Goal: Task Accomplishment & Management: Complete application form

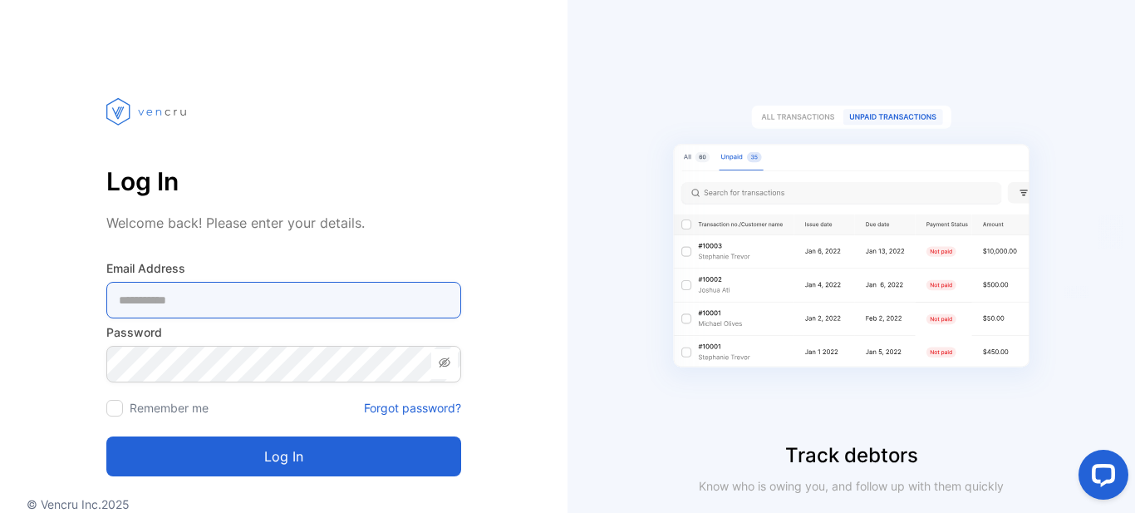
type Address-inputemail "**********"
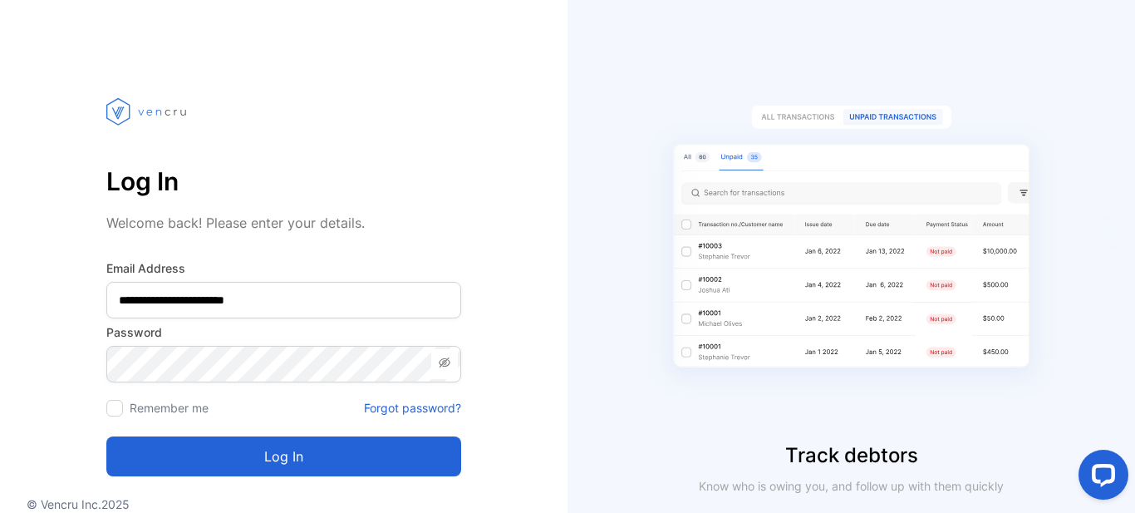
click at [313, 463] on button "Log in" at bounding box center [283, 456] width 355 height 40
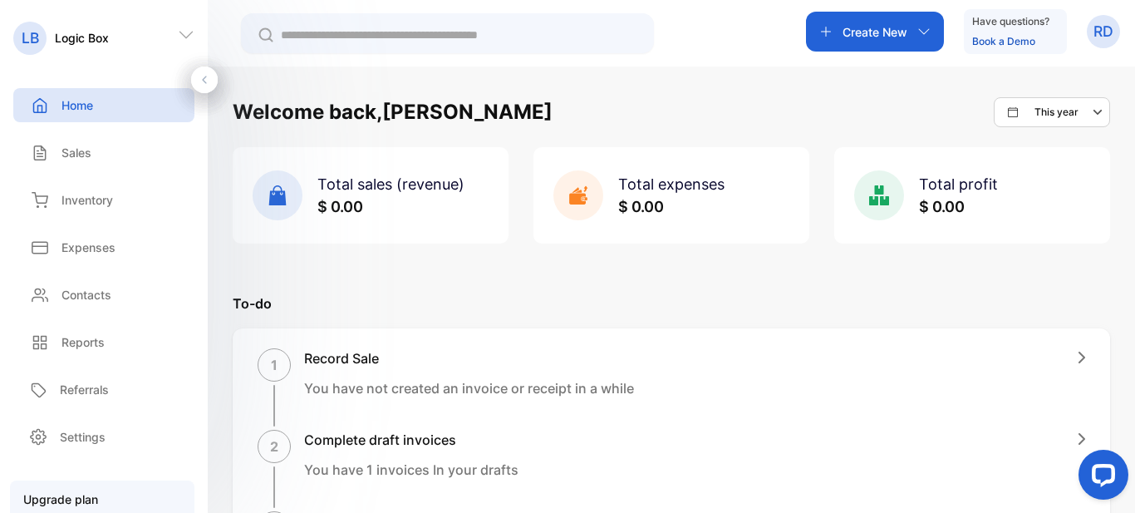
click at [178, 29] on icon at bounding box center [186, 35] width 17 height 17
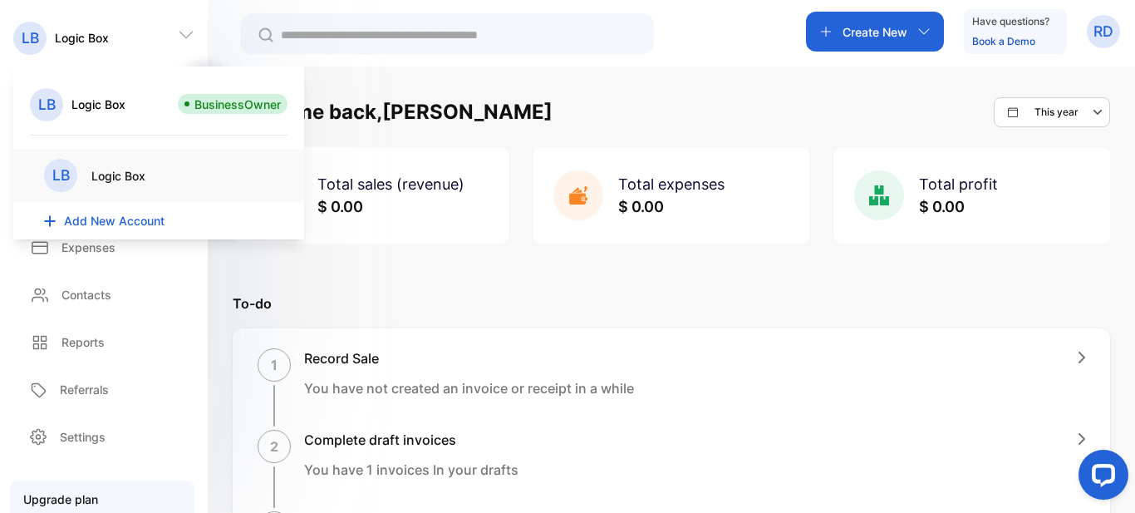
click at [106, 213] on span "Add New Account" at bounding box center [114, 220] width 101 height 17
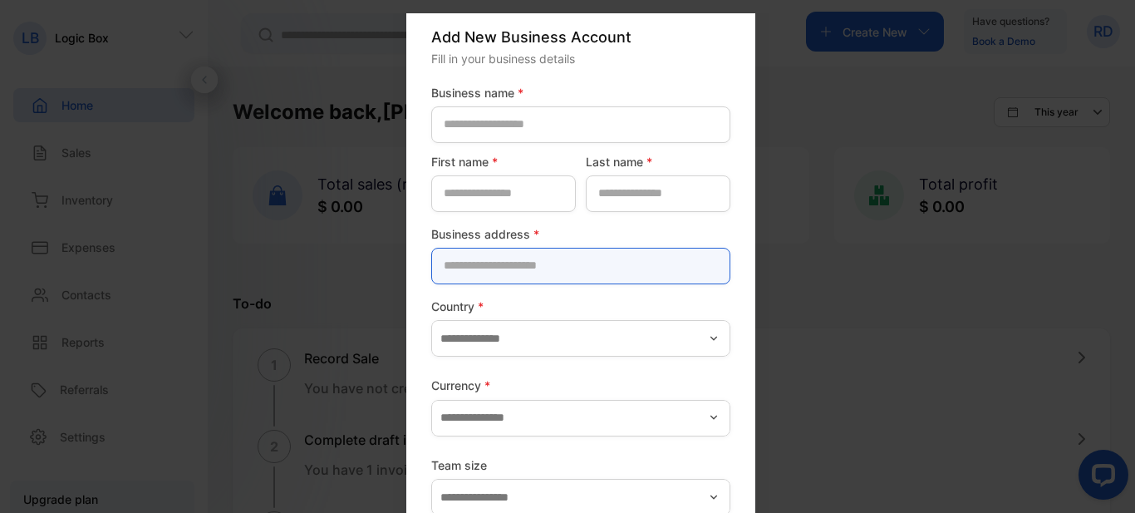
click at [541, 254] on address-inputaddress "text" at bounding box center [580, 266] width 299 height 37
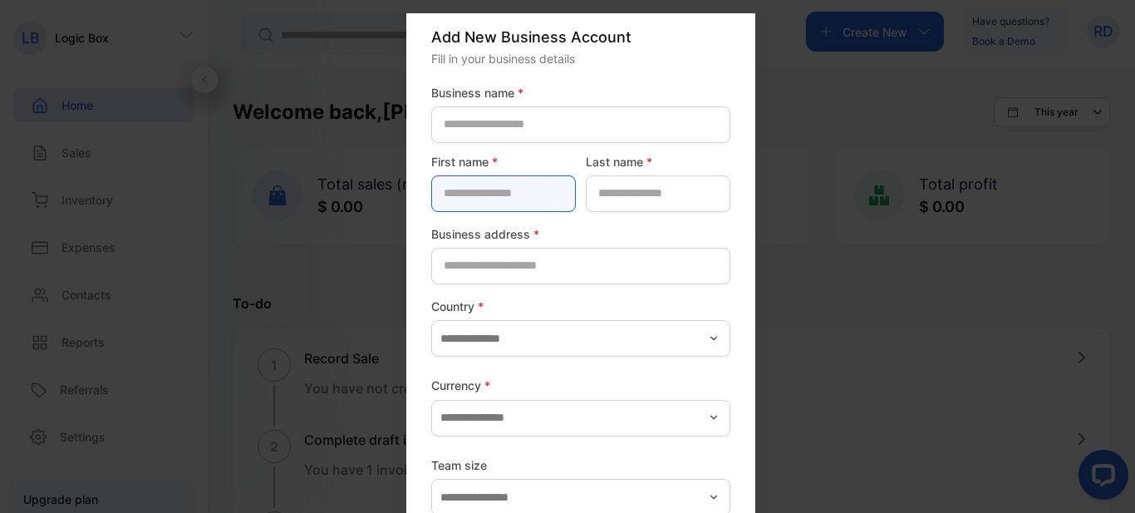
click at [469, 189] on div "First name *" at bounding box center [503, 182] width 145 height 59
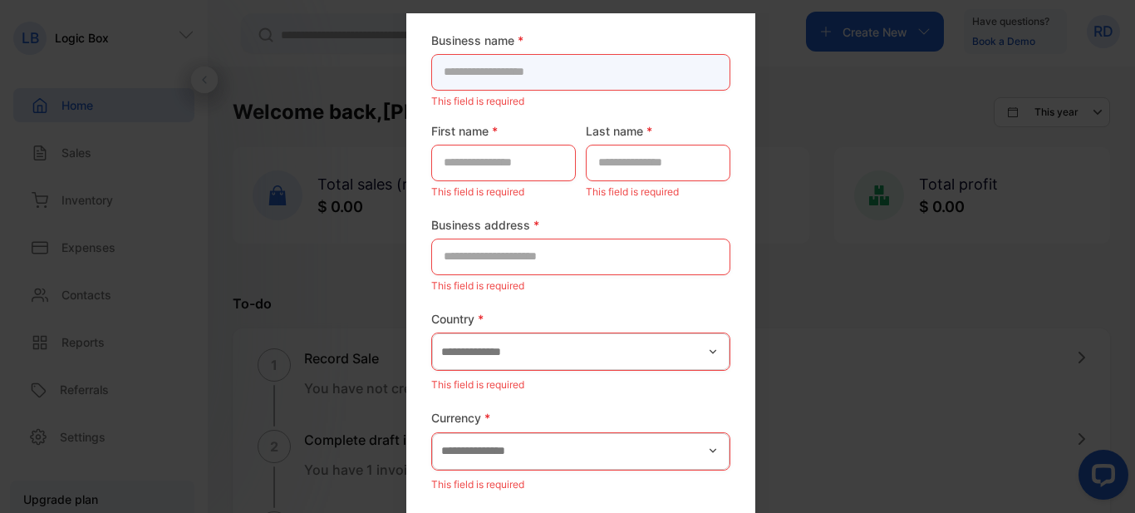
click at [477, 75] on name-inputcompanyname "text" at bounding box center [580, 72] width 299 height 37
click at [619, 368] on div at bounding box center [580, 353] width 299 height 42
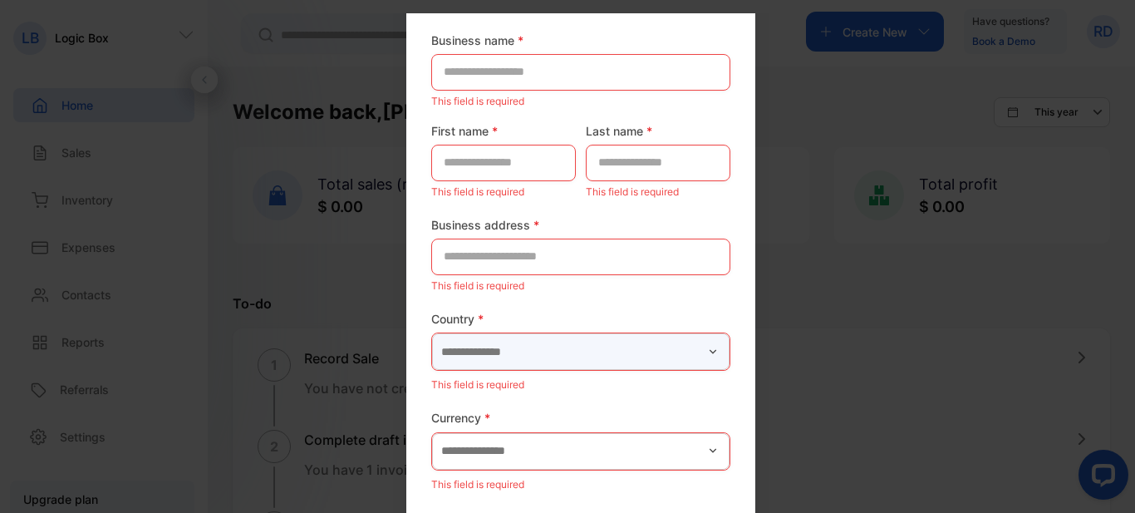
click at [615, 355] on input "text" at bounding box center [580, 351] width 297 height 37
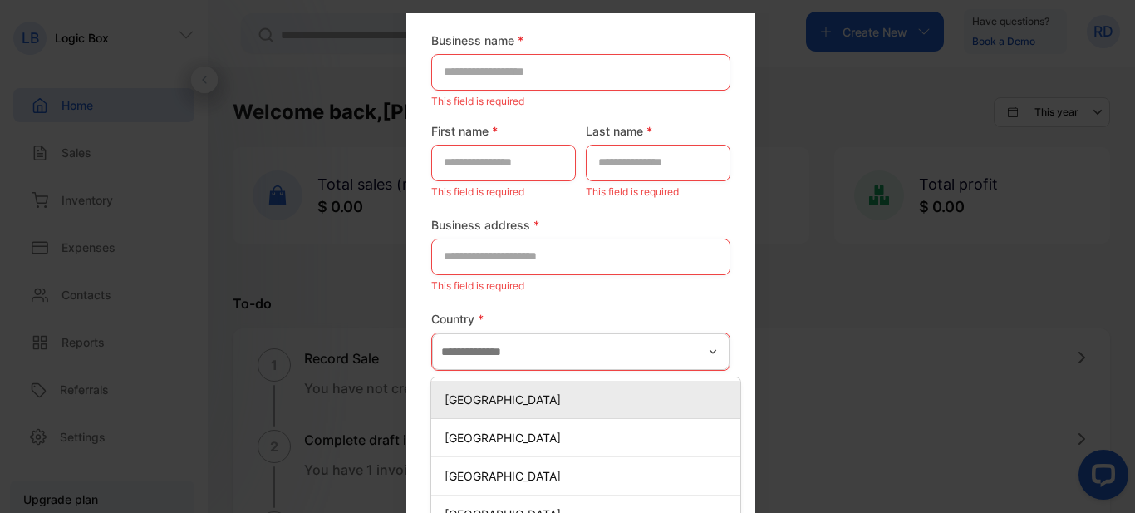
click at [709, 349] on icon "button" at bounding box center [712, 351] width 7 height 4
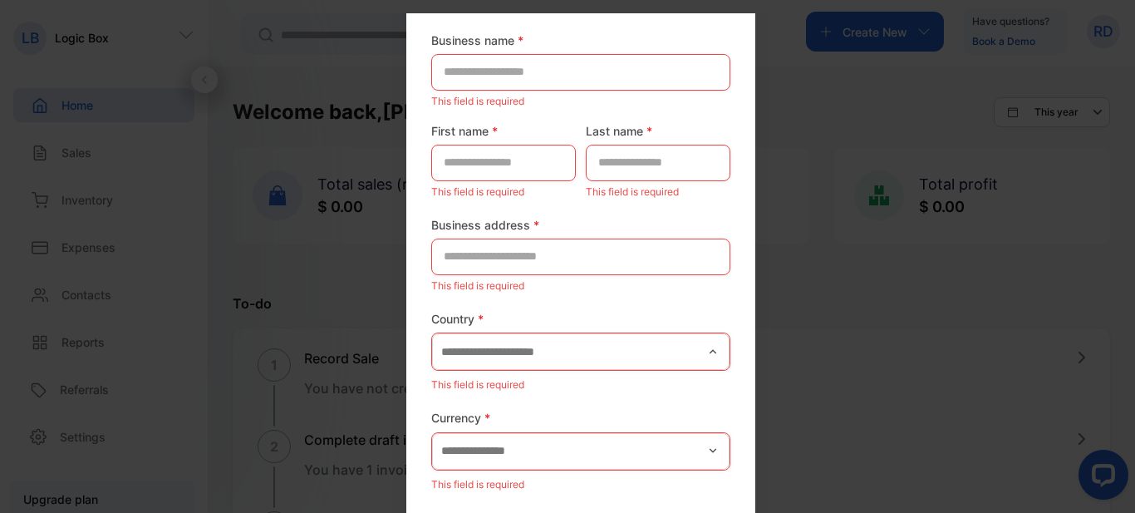
click at [635, 317] on label "Country *" at bounding box center [580, 318] width 299 height 17
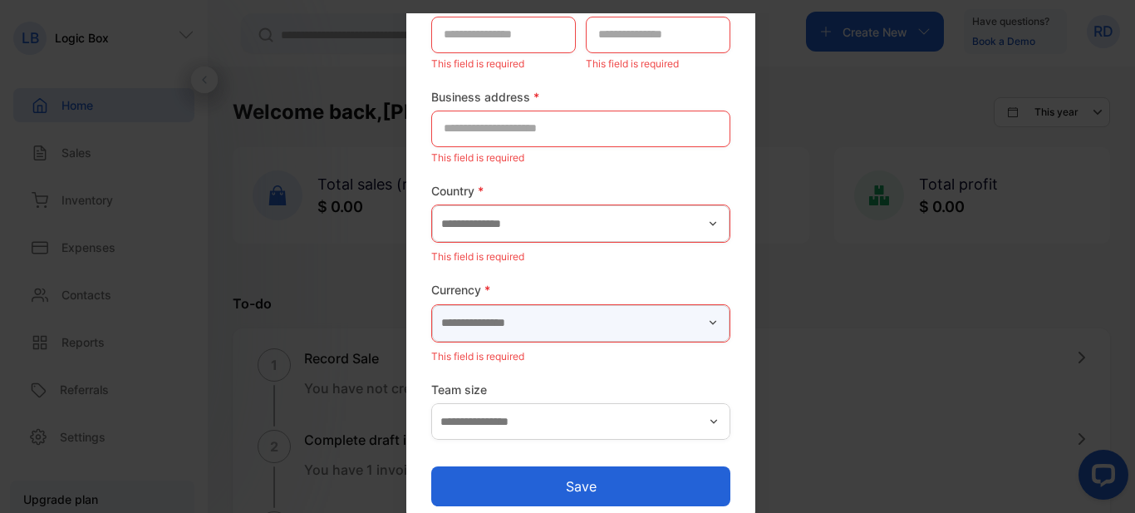
click at [596, 311] on input "text" at bounding box center [580, 323] width 297 height 37
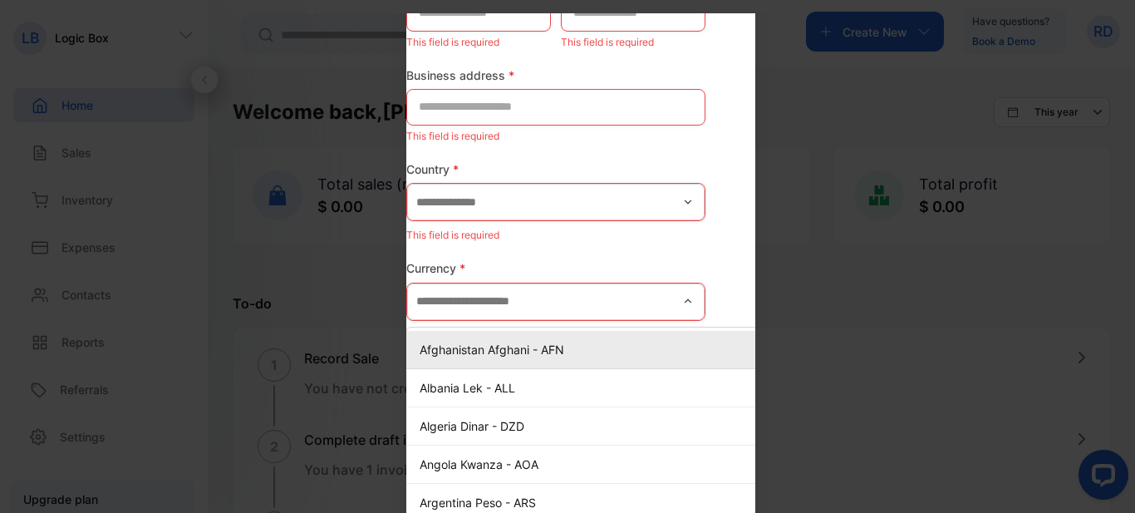
click at [717, 258] on div "Add New Business Account Fill in your business details Business name * This fie…" at bounding box center [580, 141] width 349 height 769
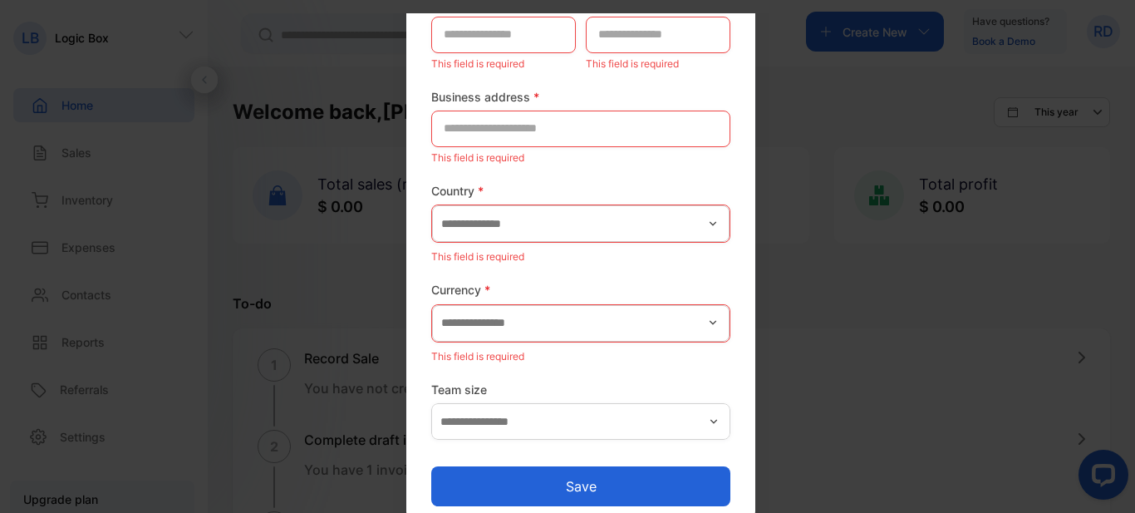
scroll to position [132, 0]
click at [602, 389] on label "Team size" at bounding box center [580, 388] width 299 height 17
click at [595, 403] on input "text" at bounding box center [580, 421] width 299 height 37
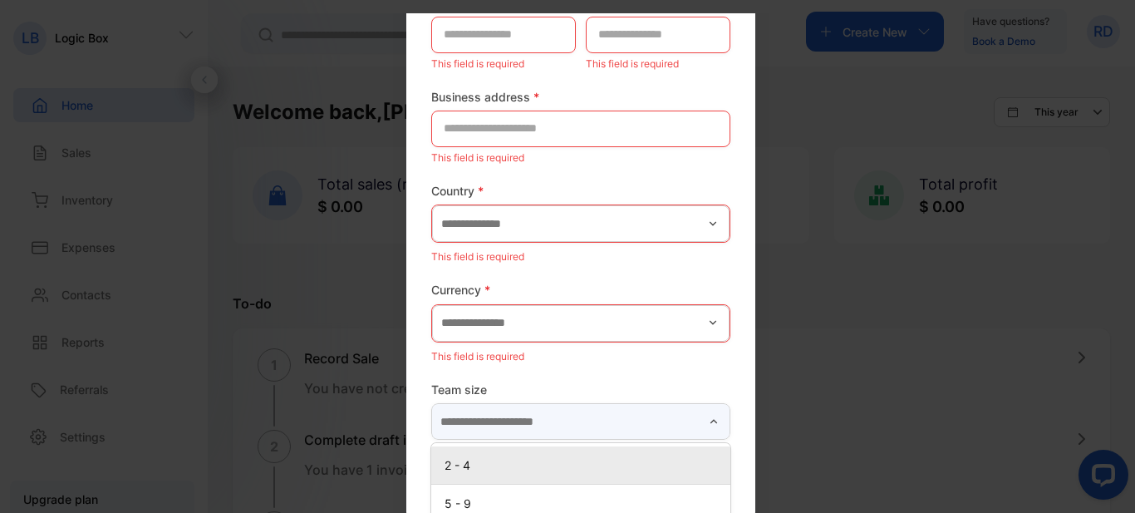
scroll to position [116, 0]
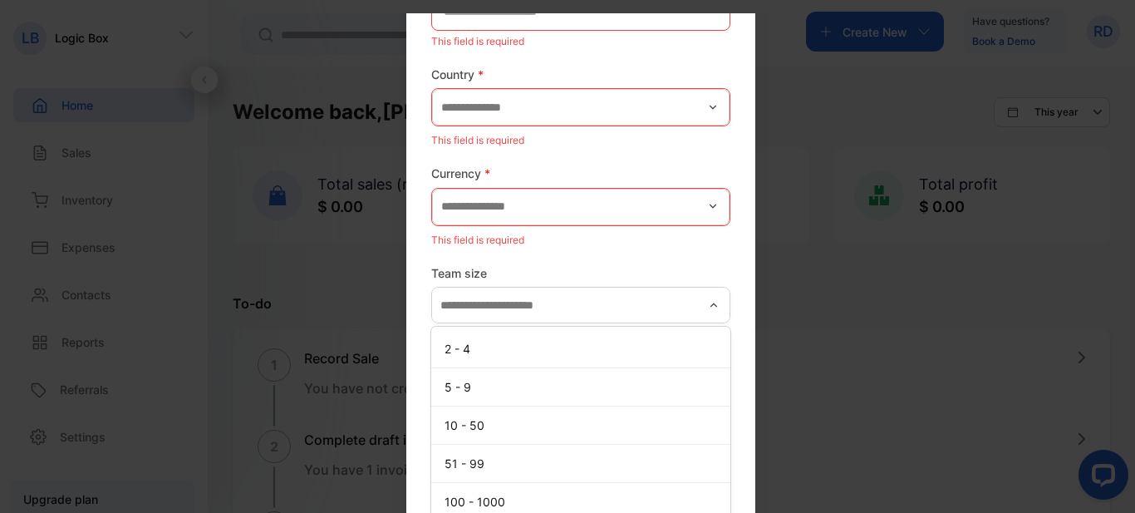
click at [733, 312] on div "Add New Business Account Fill in your business details Business name * This fie…" at bounding box center [580, 141] width 349 height 769
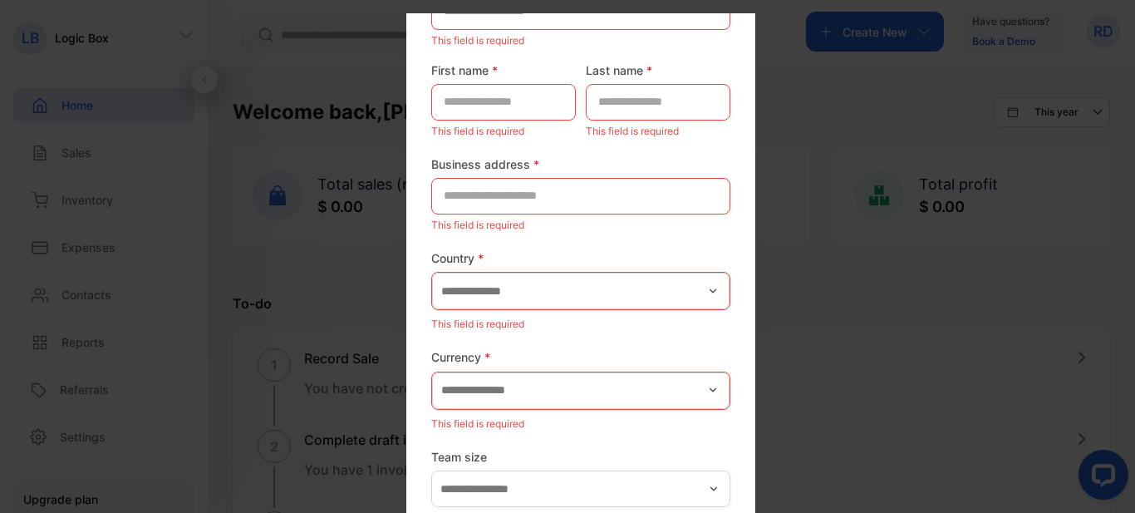
scroll to position [0, 0]
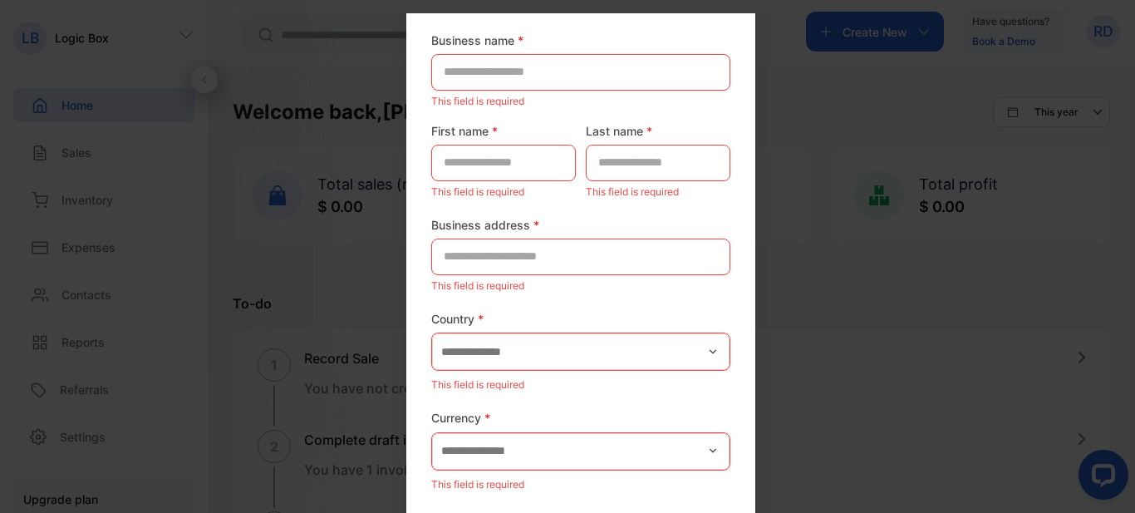
click at [703, 24] on div "Add New Business Account Fill in your business details Business name * This fie…" at bounding box center [580, 269] width 349 height 769
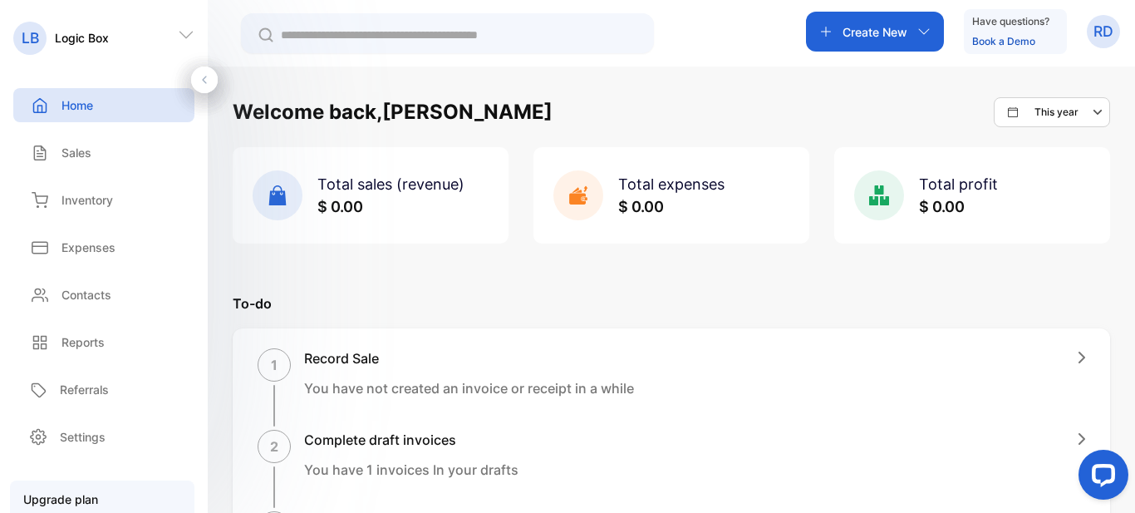
click at [920, 26] on icon "button" at bounding box center [923, 31] width 13 height 13
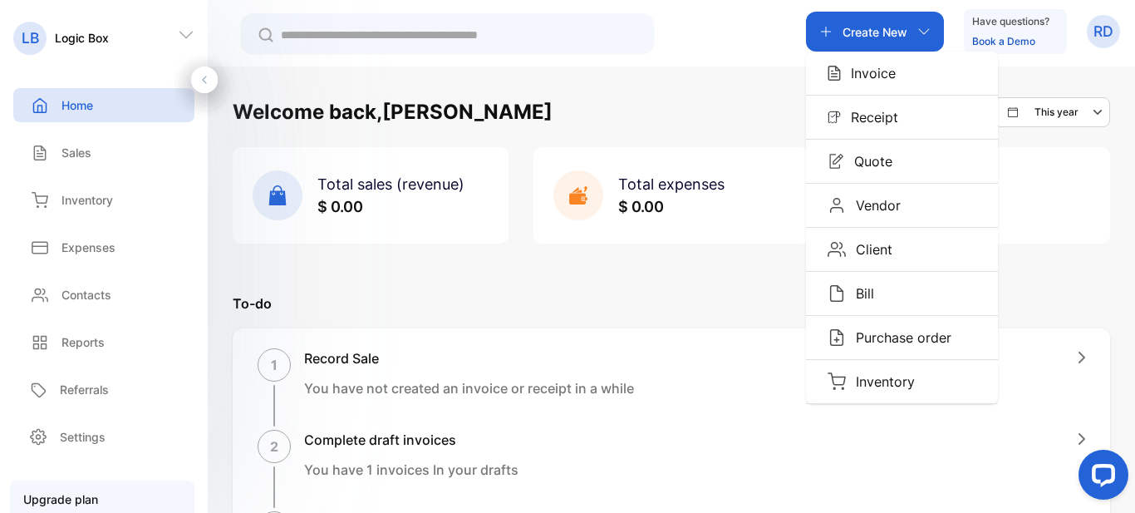
click at [188, 32] on icon at bounding box center [186, 35] width 17 height 17
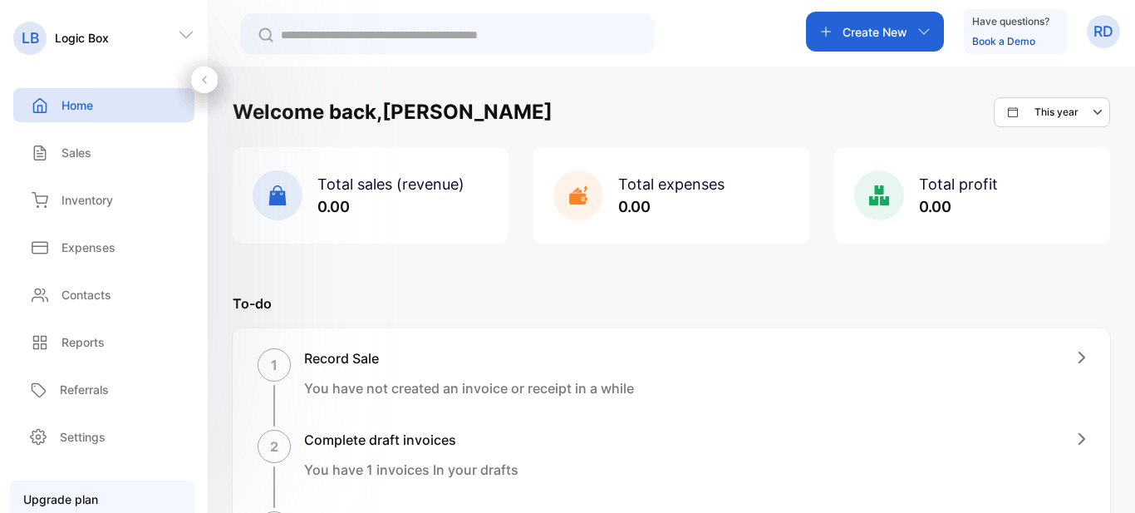
click at [189, 38] on icon at bounding box center [186, 35] width 17 height 17
